Goal: Navigation & Orientation: Find specific page/section

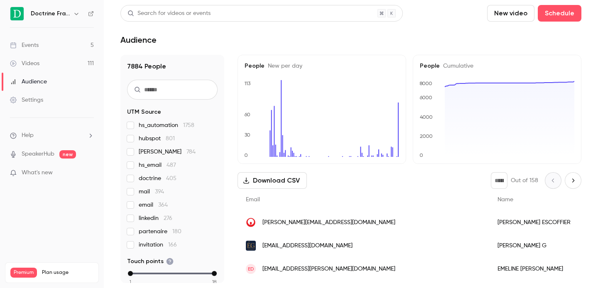
click at [72, 12] on button "button" at bounding box center [76, 14] width 10 height 10
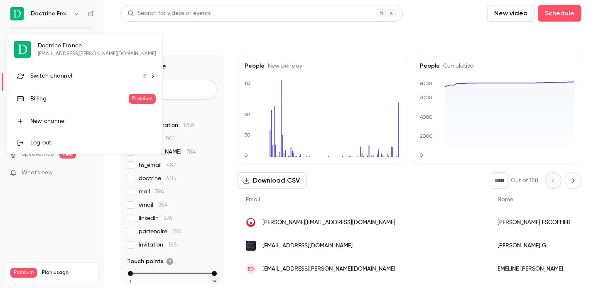
click at [64, 85] on li "Switch channel 6" at bounding box center [84, 76] width 155 height 22
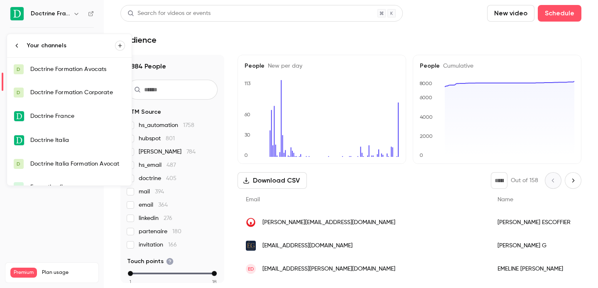
click at [74, 69] on div "Doctrine Formation Avocats" at bounding box center [77, 69] width 95 height 8
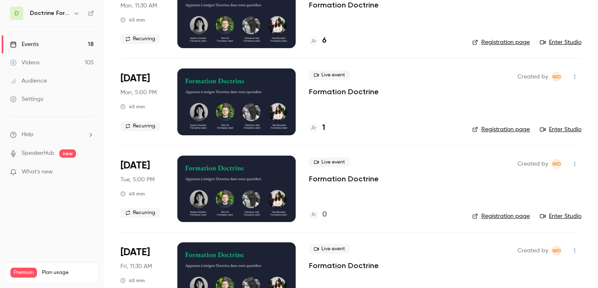
scroll to position [747, 0]
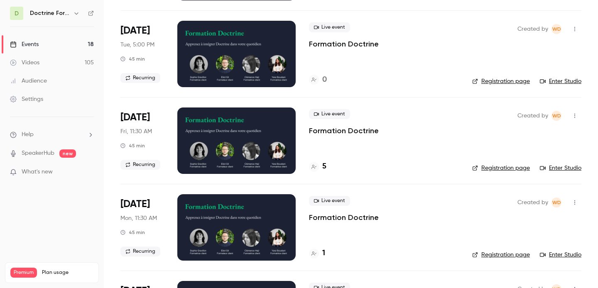
click at [76, 13] on icon "button" at bounding box center [76, 13] width 7 height 7
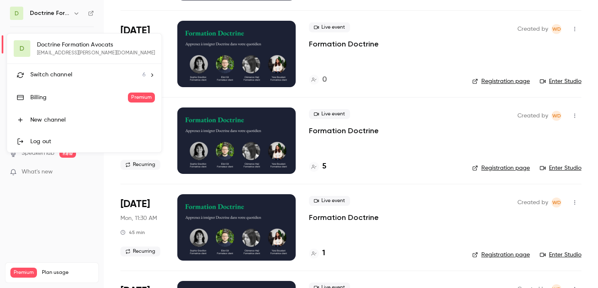
click at [72, 77] on div "Switch channel 6" at bounding box center [88, 75] width 116 height 9
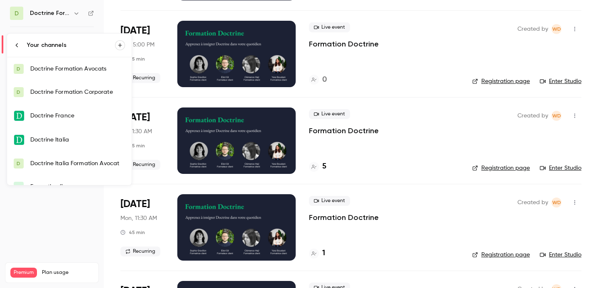
click at [76, 72] on div "Doctrine Formation Avocats" at bounding box center [77, 69] width 95 height 8
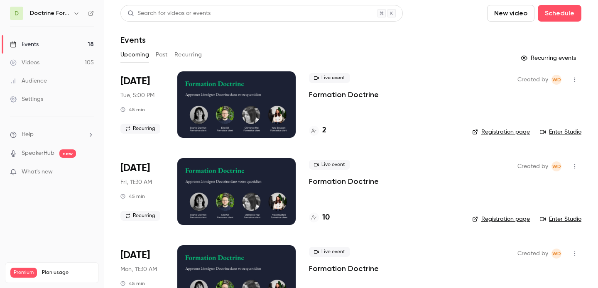
click at [74, 9] on button "button" at bounding box center [76, 13] width 10 height 10
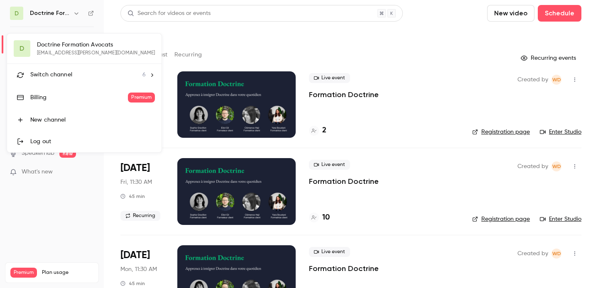
click at [64, 71] on span "Switch channel" at bounding box center [51, 75] width 42 height 9
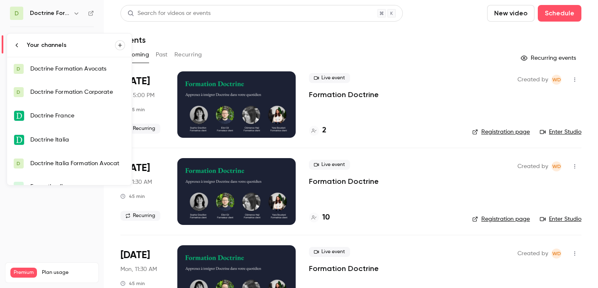
click at [68, 96] on div "Doctrine Formation Corporate" at bounding box center [77, 92] width 95 height 8
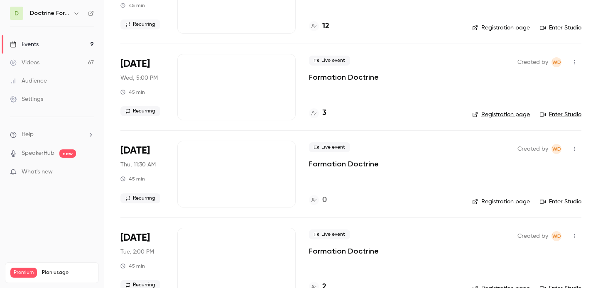
scroll to position [347, 0]
